Goal: Check status: Check status

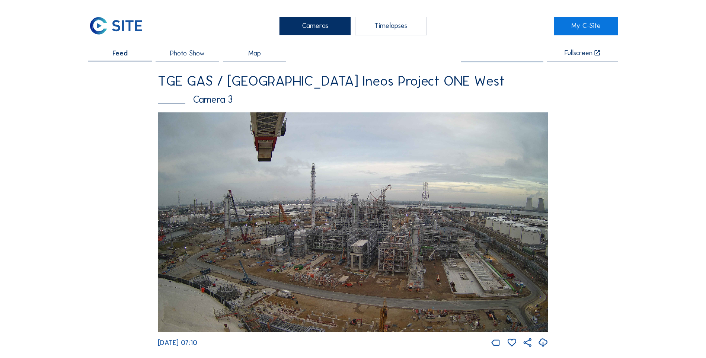
click at [501, 51] on input "text" at bounding box center [502, 53] width 82 height 8
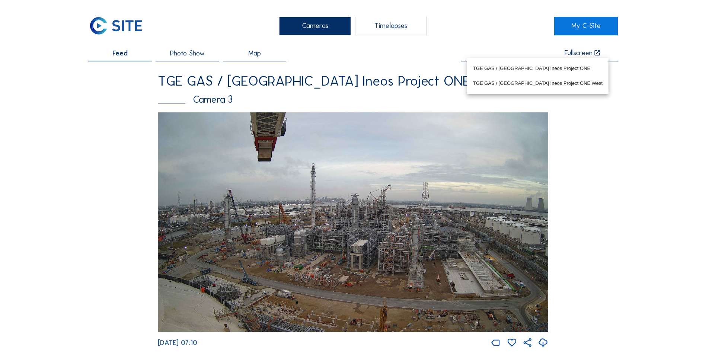
click at [119, 25] on img at bounding box center [115, 26] width 55 height 19
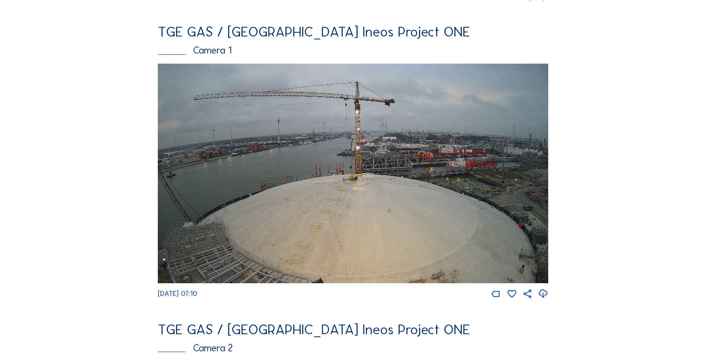
scroll to position [346, 0]
click at [209, 55] on div "Camera 1" at bounding box center [353, 51] width 390 height 10
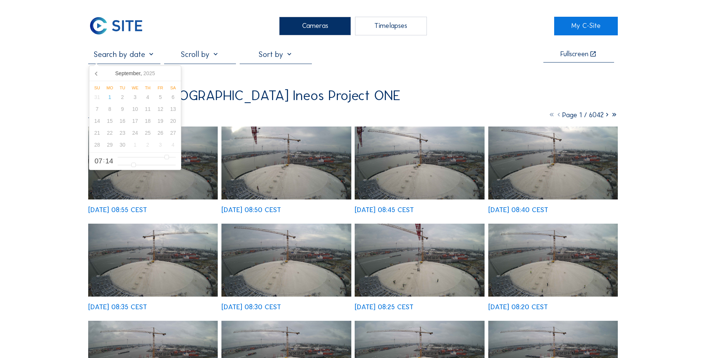
click at [151, 57] on input "text" at bounding box center [124, 53] width 72 height 9
click at [98, 73] on icon at bounding box center [97, 73] width 12 height 12
click at [160, 145] on div "29" at bounding box center [160, 145] width 13 height 12
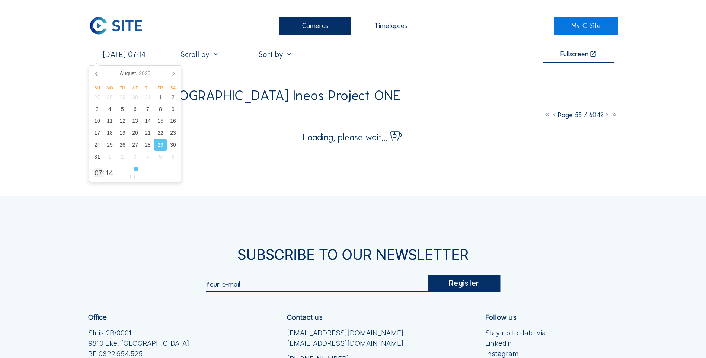
type input "[DATE] 12:14"
type input "12"
click at [148, 170] on input "range" at bounding box center [147, 169] width 58 height 6
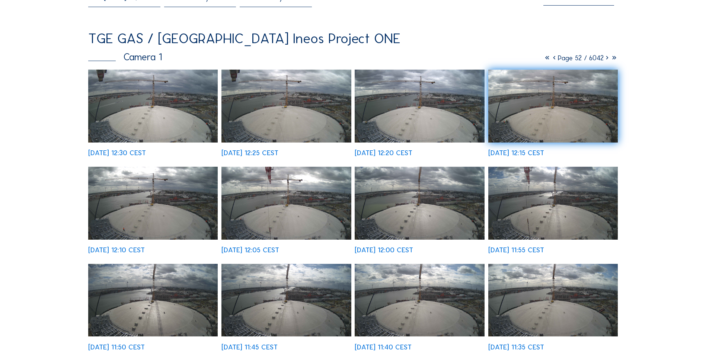
scroll to position [49, 0]
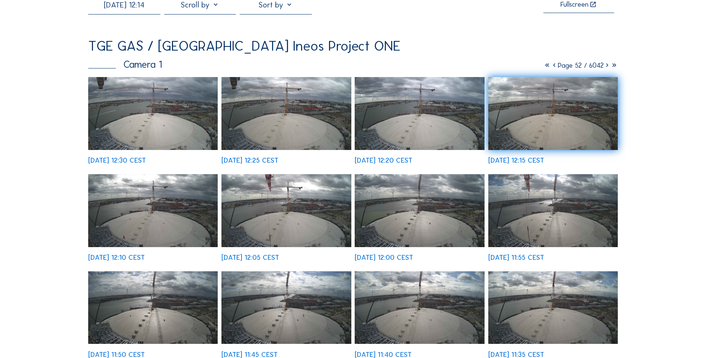
click at [105, 115] on img at bounding box center [152, 113] width 129 height 73
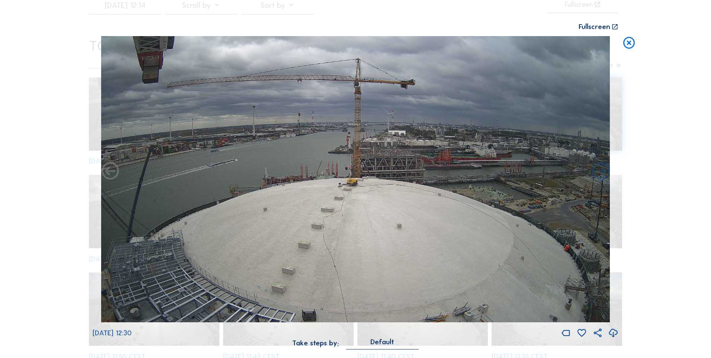
click at [631, 43] on icon at bounding box center [629, 43] width 14 height 15
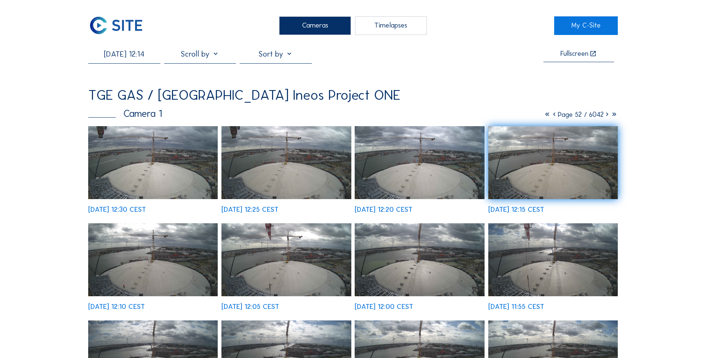
scroll to position [0, 0]
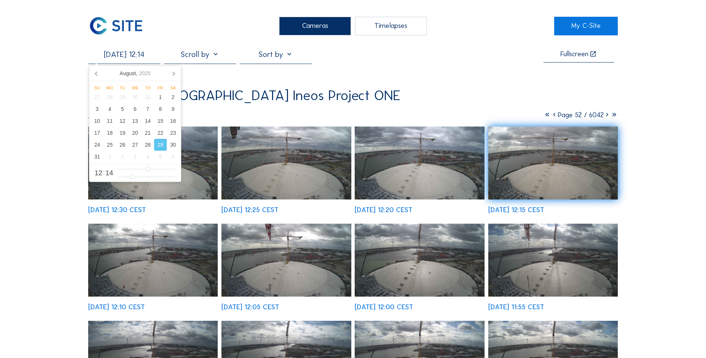
click at [144, 54] on input "[DATE] 12:14" at bounding box center [124, 53] width 72 height 9
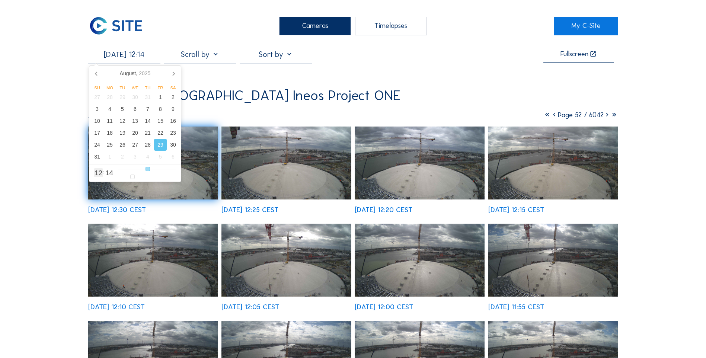
type input "[DATE] 15:14"
type input "15"
click at [154, 170] on input "range" at bounding box center [147, 169] width 58 height 6
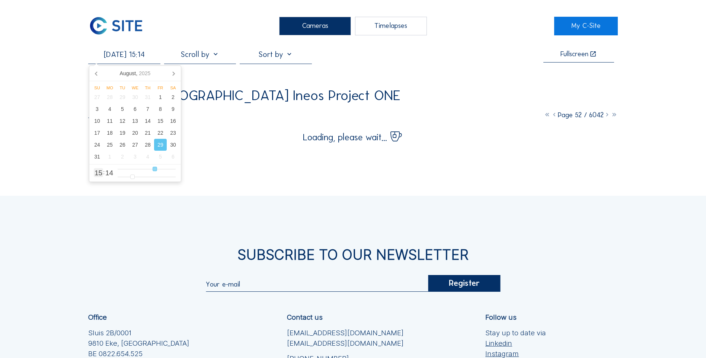
type input "[DATE] 14:14"
type input "14"
type input "[DATE] 13:14"
type input "13"
click at [151, 170] on input "range" at bounding box center [147, 169] width 58 height 6
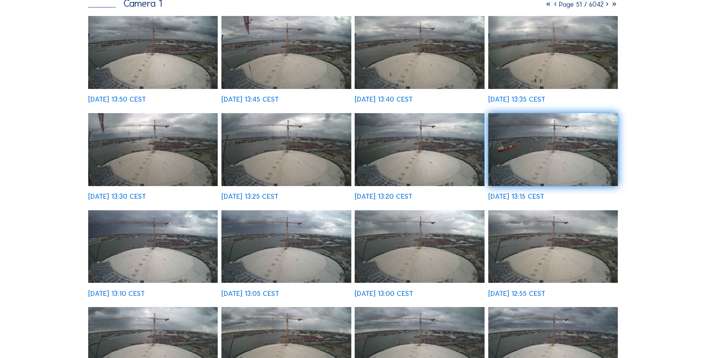
scroll to position [112, 0]
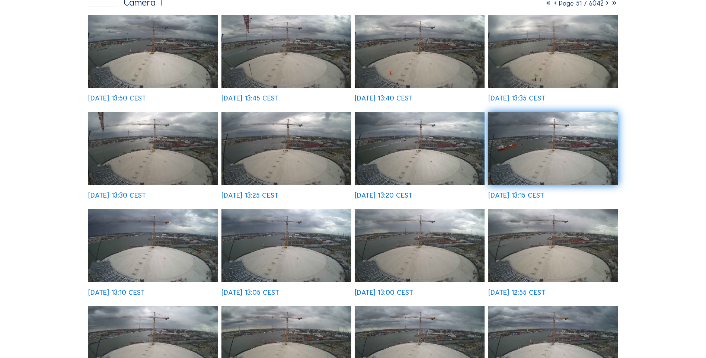
click at [409, 251] on img at bounding box center [419, 245] width 129 height 73
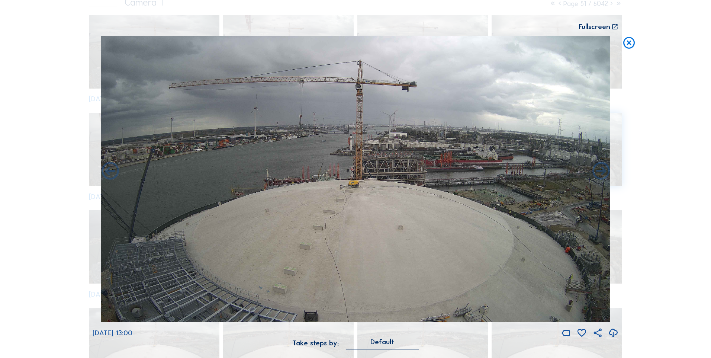
click at [628, 42] on icon at bounding box center [629, 43] width 14 height 15
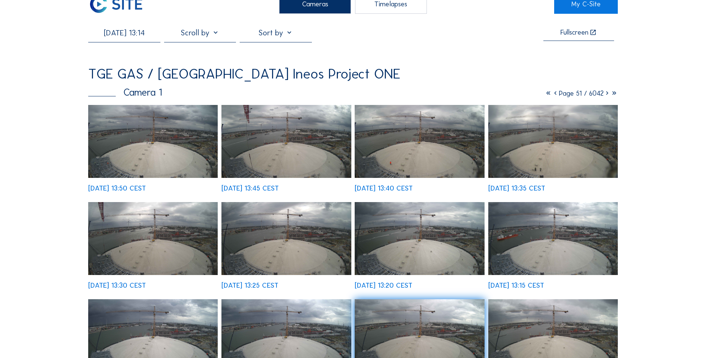
scroll to position [0, 0]
